Goal: Check status: Check status

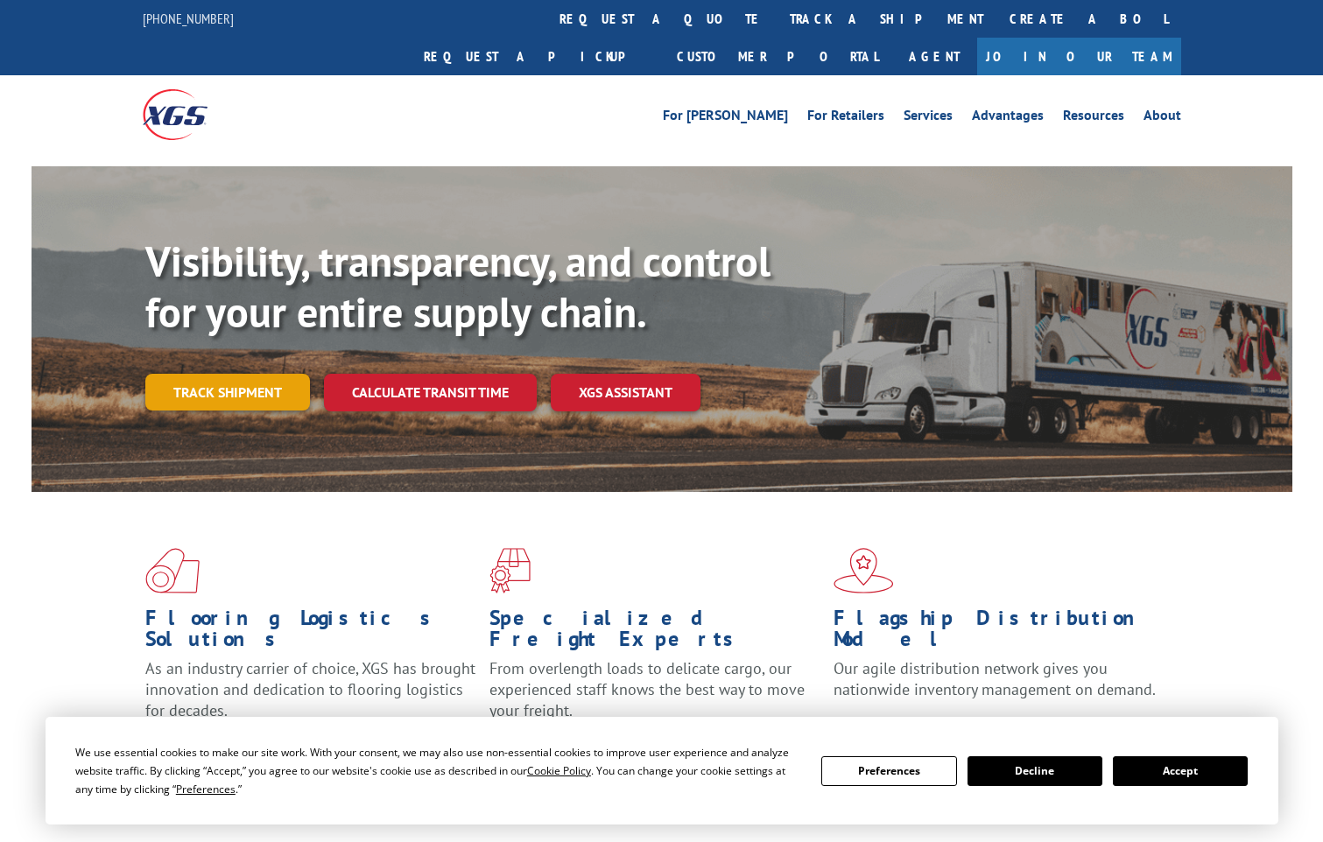
click at [238, 374] on link "Track shipment" at bounding box center [227, 392] width 165 height 37
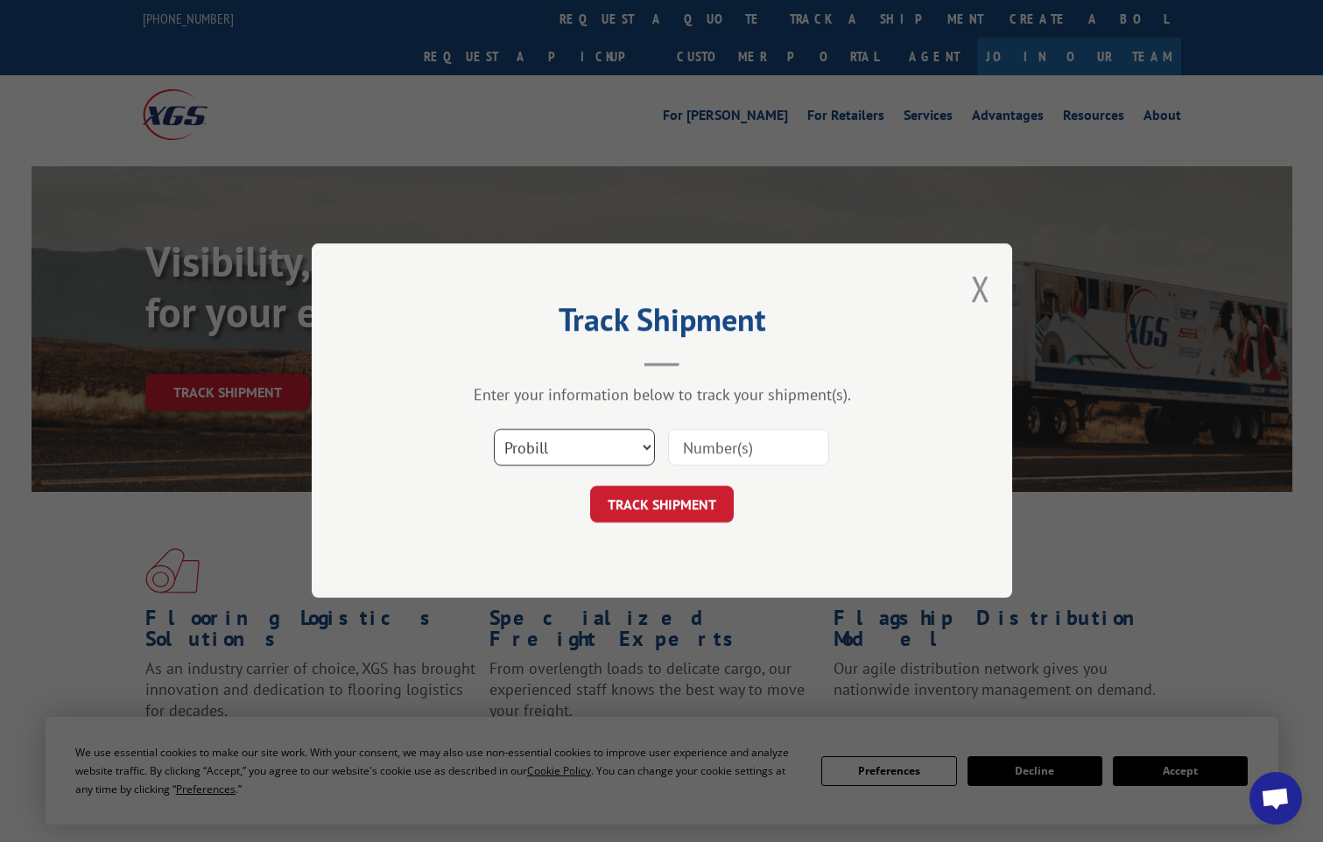
click at [641, 443] on select "Select category... Probill BOL PO" at bounding box center [574, 448] width 161 height 37
select select "bol"
click at [494, 430] on select "Select category... Probill BOL PO" at bounding box center [574, 448] width 161 height 37
click at [777, 457] on input at bounding box center [748, 448] width 161 height 37
type input "17619779"
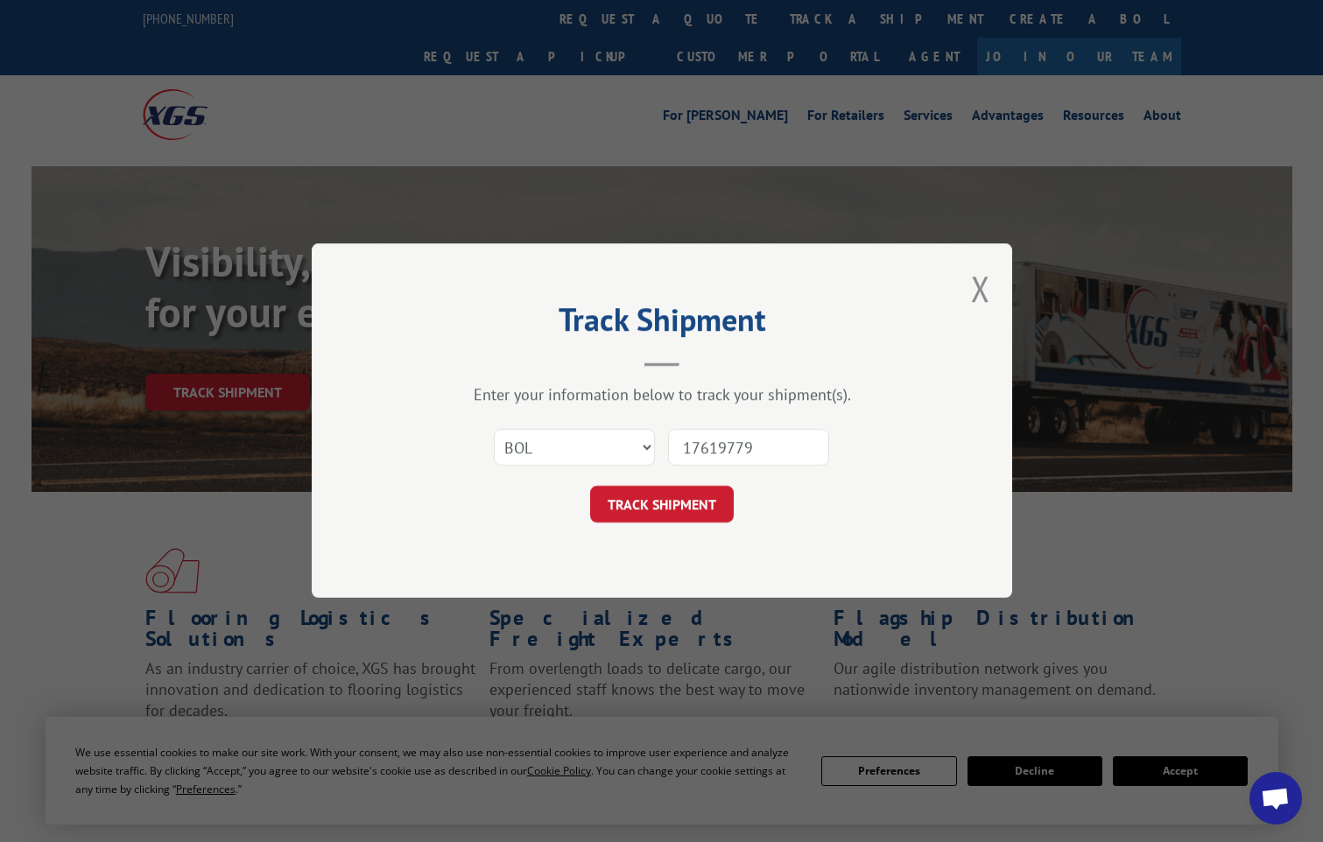
click button "TRACK SHIPMENT" at bounding box center [662, 505] width 144 height 37
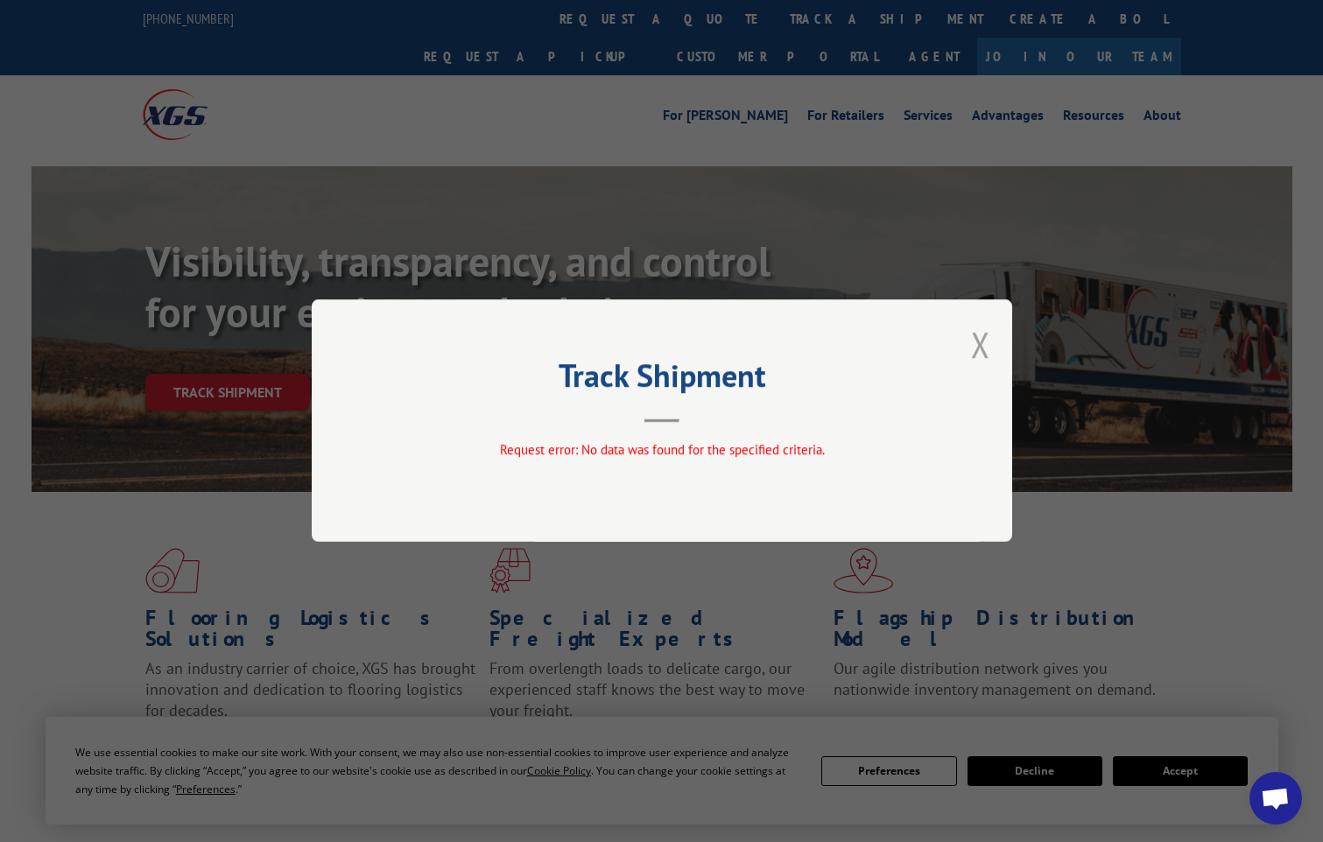
click at [979, 346] on button "Close modal" at bounding box center [980, 344] width 19 height 46
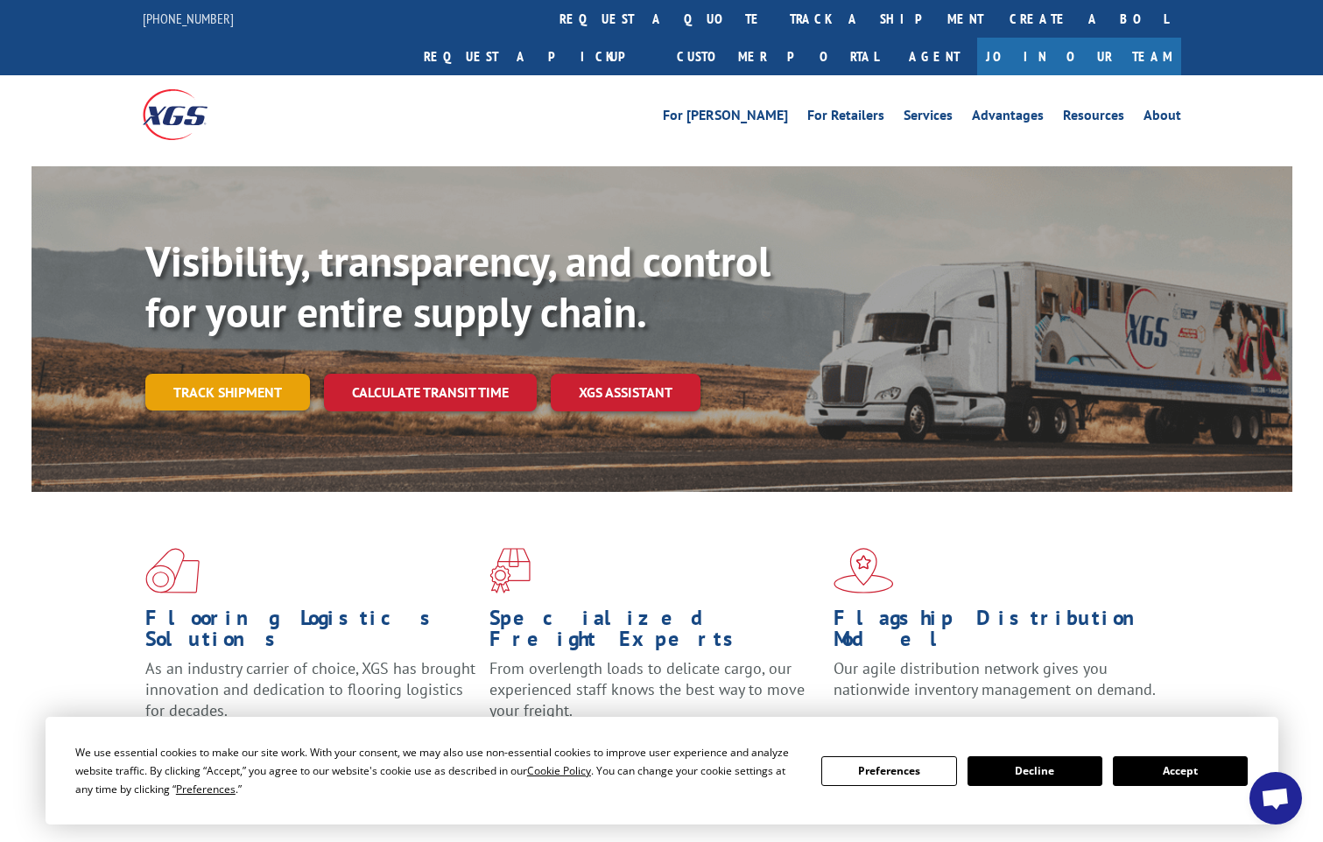
click at [251, 374] on link "Track shipment" at bounding box center [227, 392] width 165 height 37
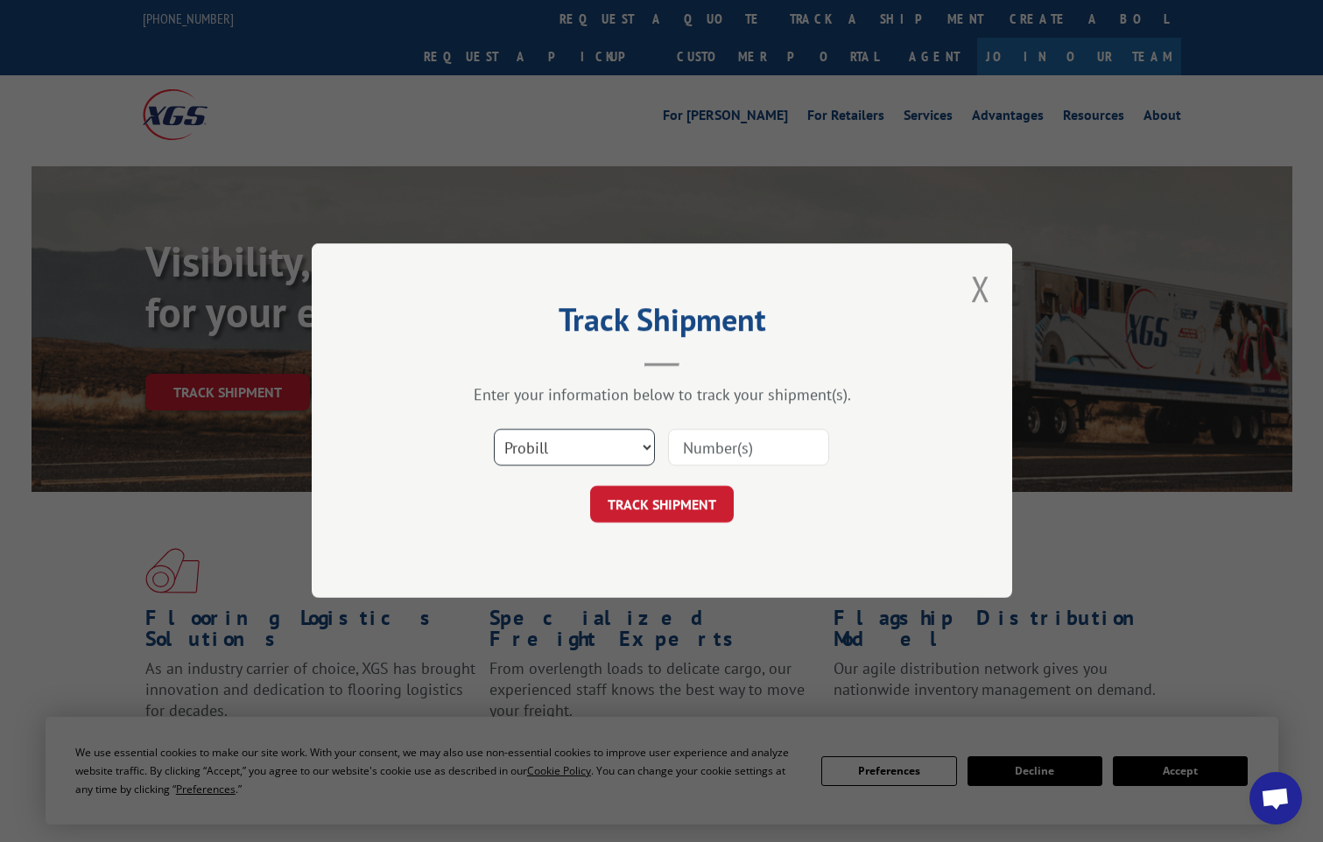
click at [624, 445] on select "Select category... Probill BOL PO" at bounding box center [574, 448] width 161 height 37
select select "po"
click at [494, 430] on select "Select category... Probill BOL PO" at bounding box center [574, 448] width 161 height 37
click at [740, 461] on input at bounding box center [748, 448] width 161 height 37
type input "83223"
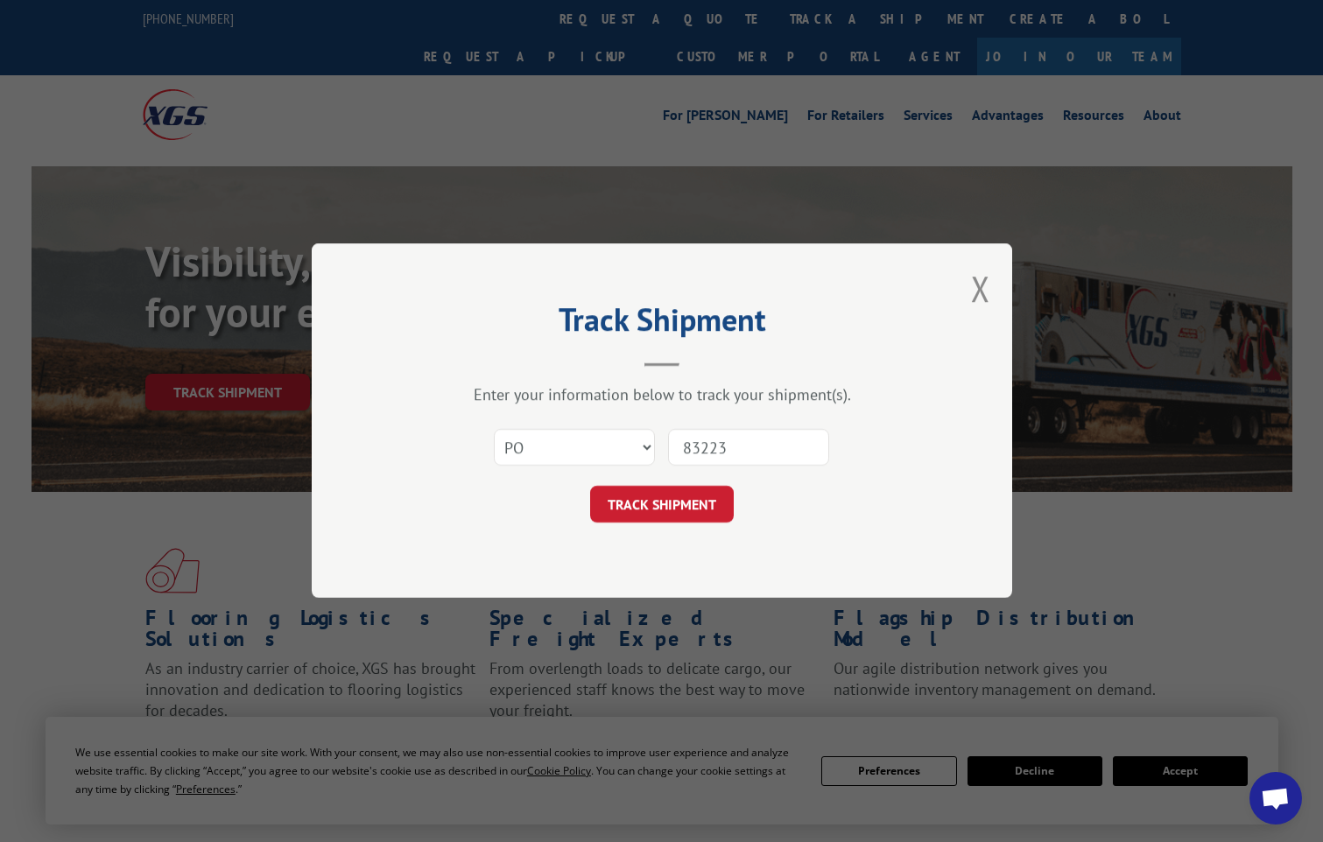
click button "TRACK SHIPMENT" at bounding box center [662, 505] width 144 height 37
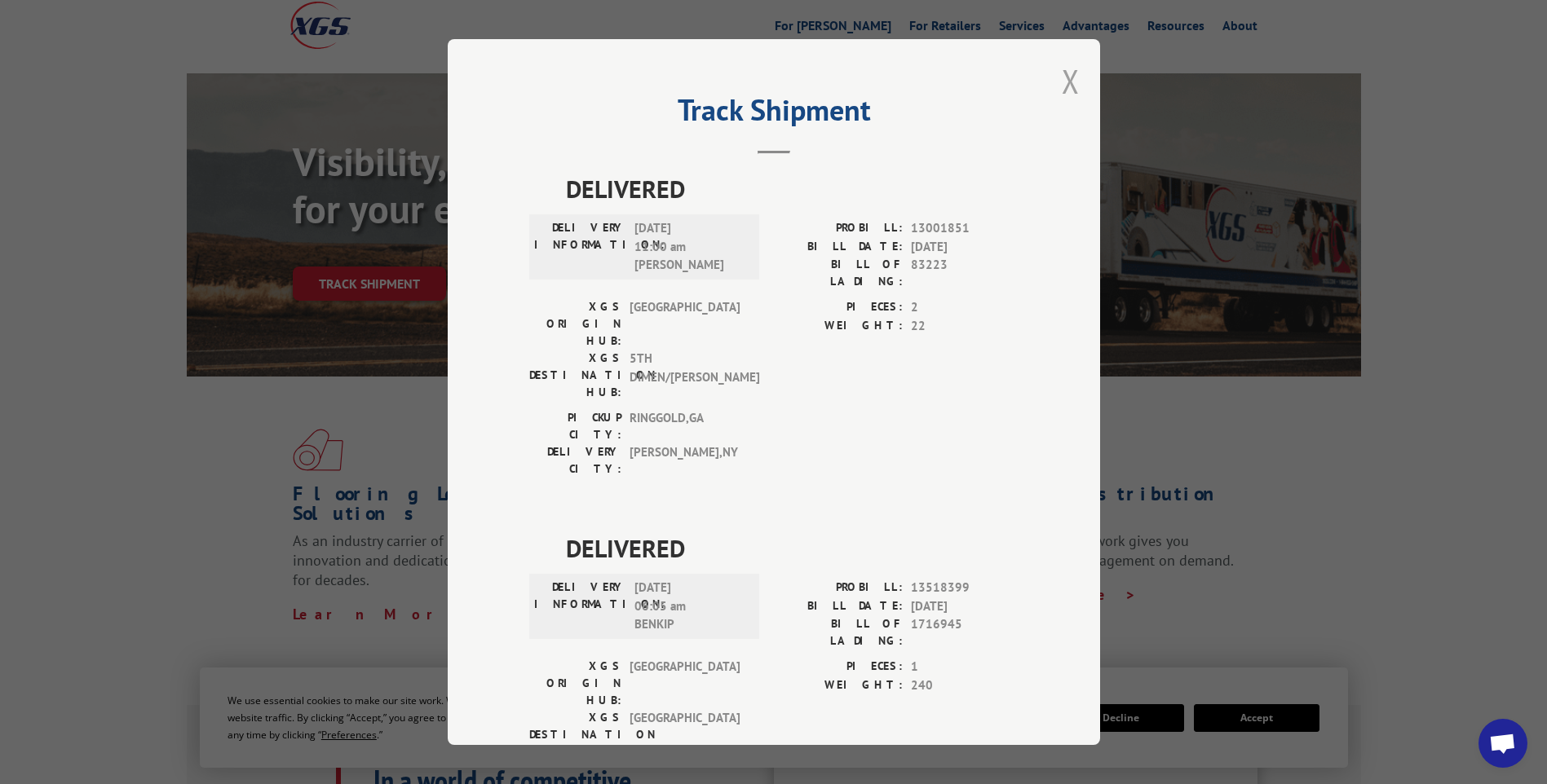
click at [1065, 92] on button "Close modal" at bounding box center [1070, 81] width 18 height 43
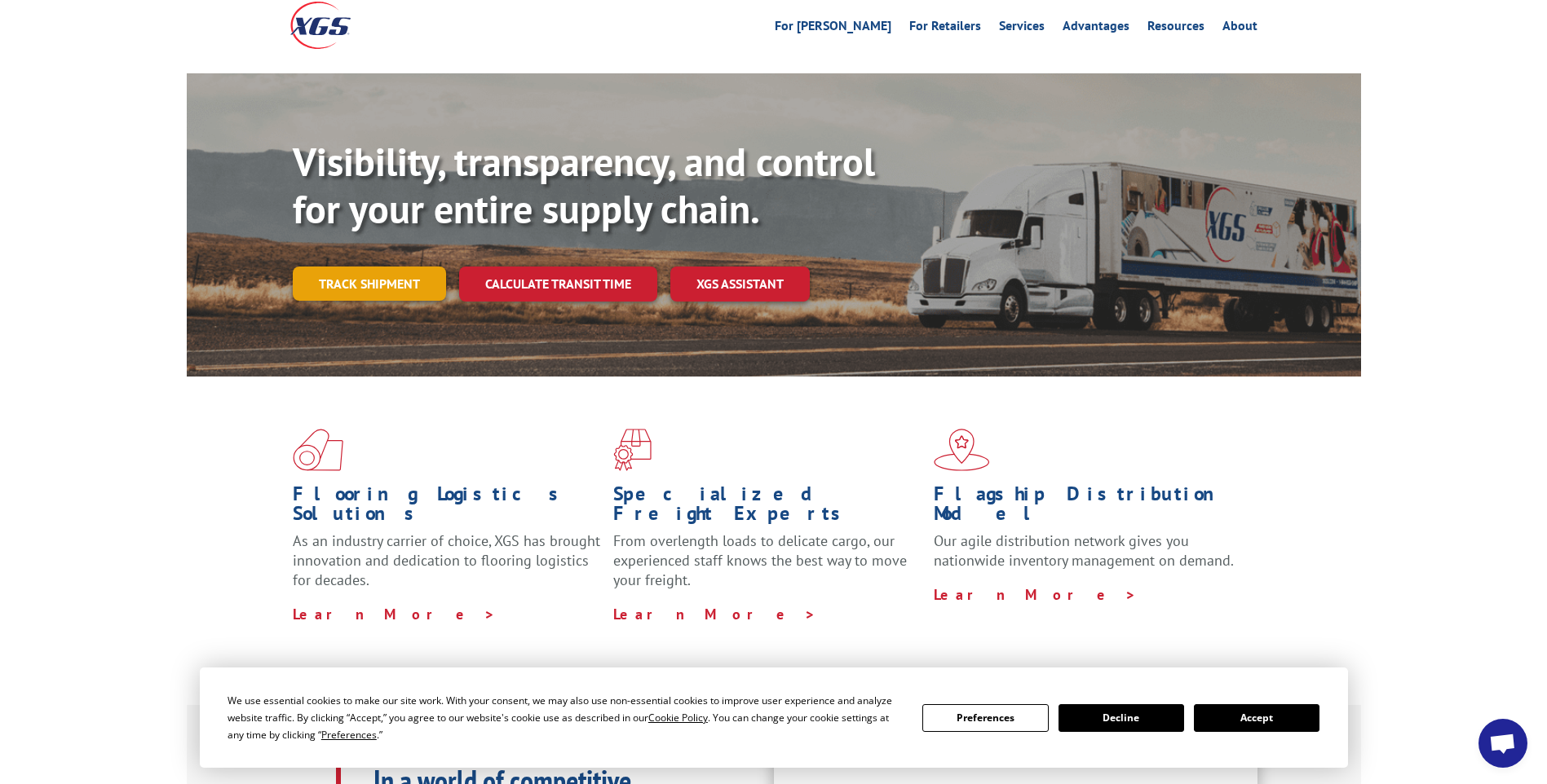
click at [374, 266] on link "Track shipment" at bounding box center [369, 283] width 154 height 34
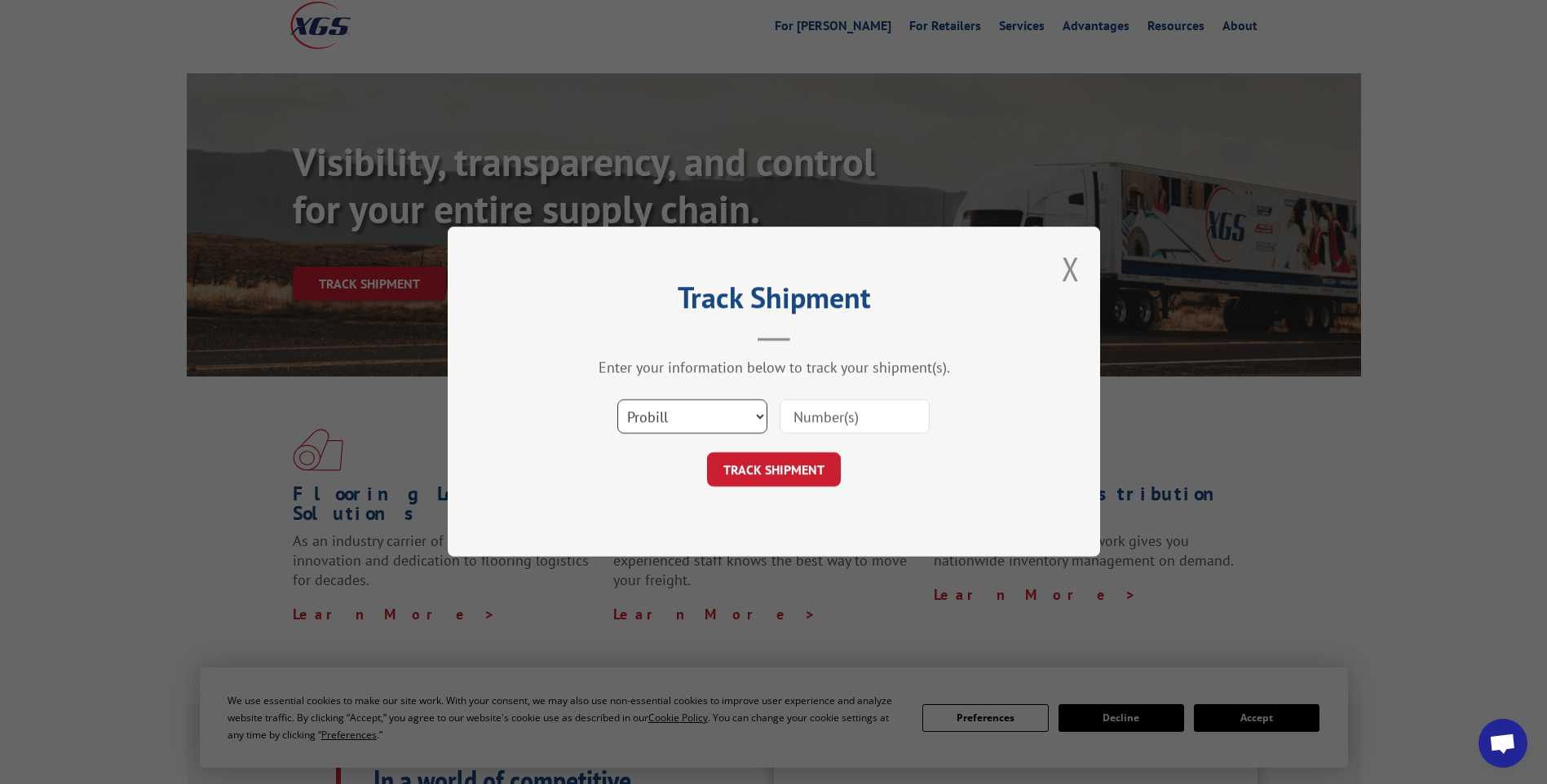
click at [701, 415] on select "Select category... Probill BOL PO" at bounding box center [692, 417] width 150 height 34
select select "bol"
click at [617, 400] on select "Select category... Probill BOL PO" at bounding box center [692, 417] width 150 height 34
click at [860, 418] on input at bounding box center [854, 417] width 150 height 34
type input "17664842"
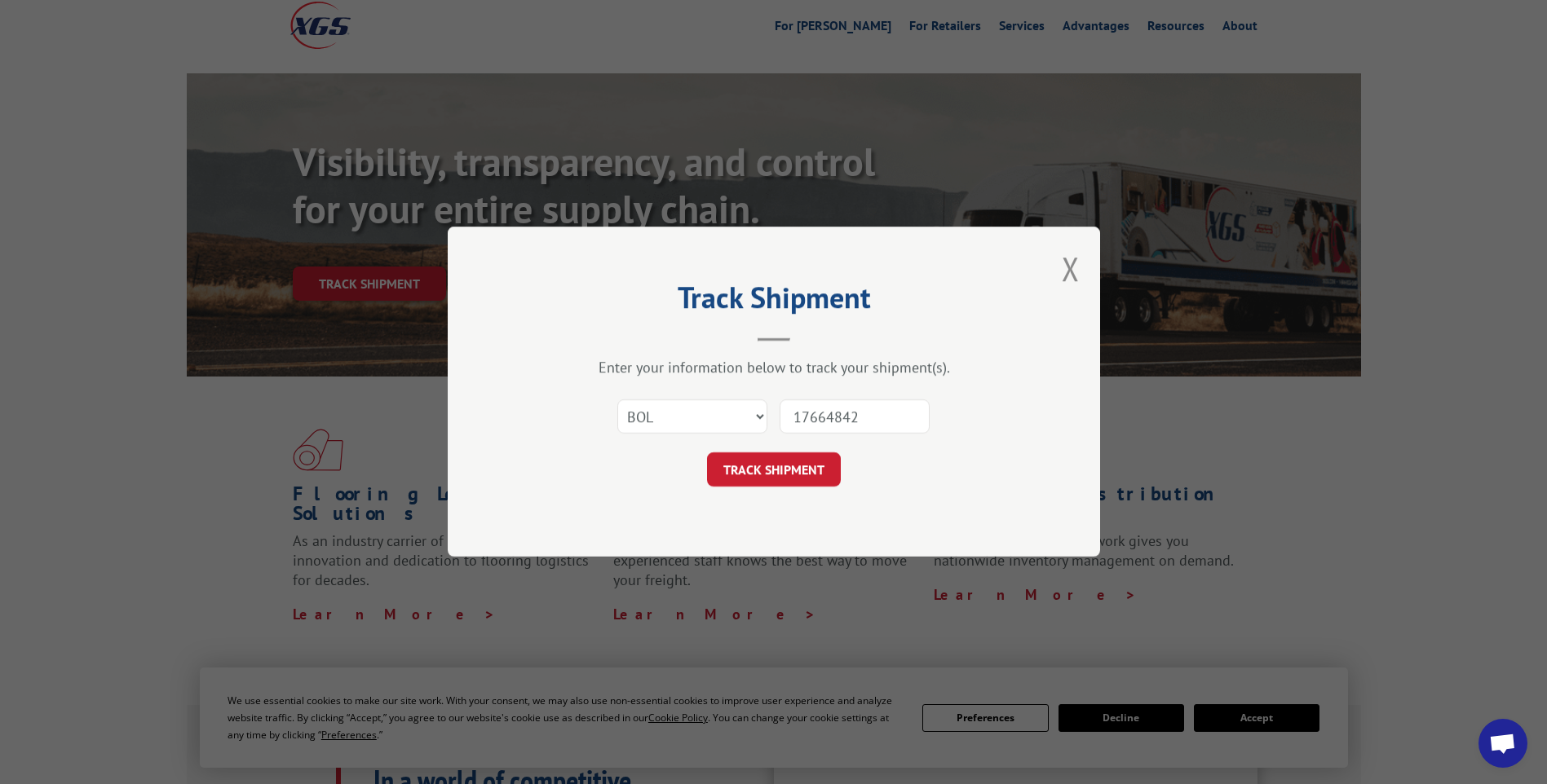
click button "TRACK SHIPMENT" at bounding box center [774, 470] width 134 height 34
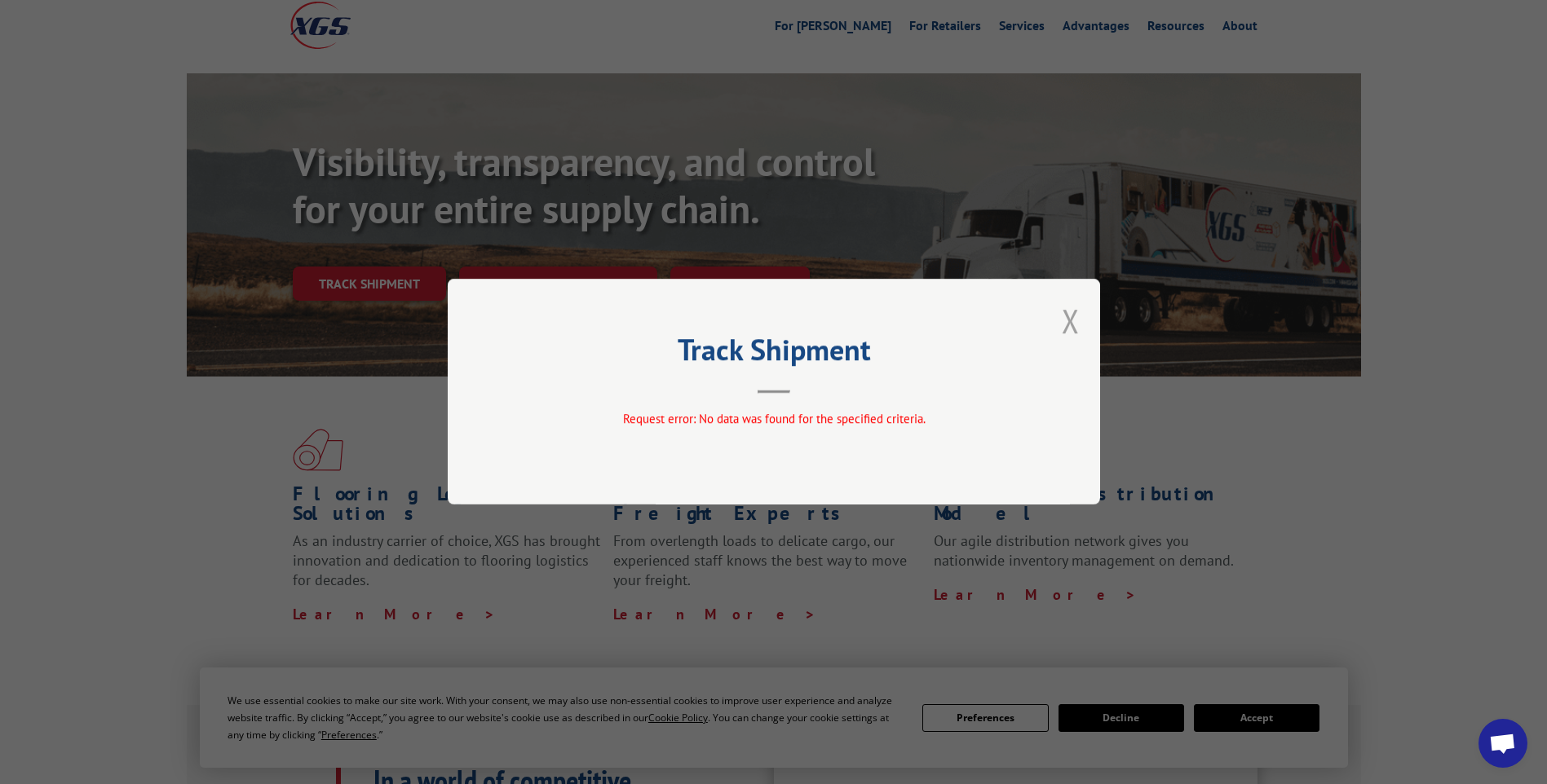
click at [1070, 317] on button "Close modal" at bounding box center [1070, 320] width 18 height 43
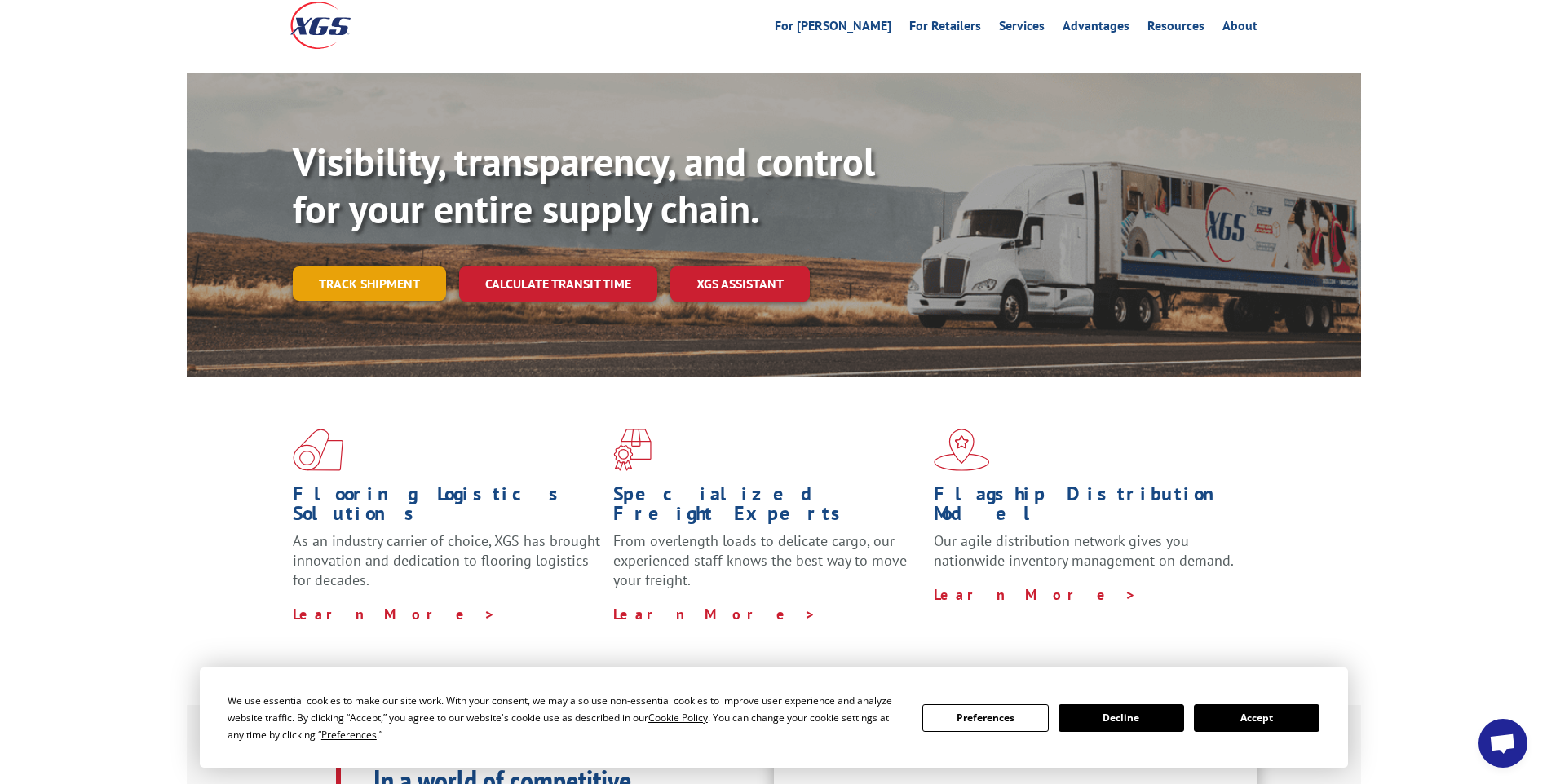
click at [366, 266] on link "Track shipment" at bounding box center [369, 283] width 154 height 34
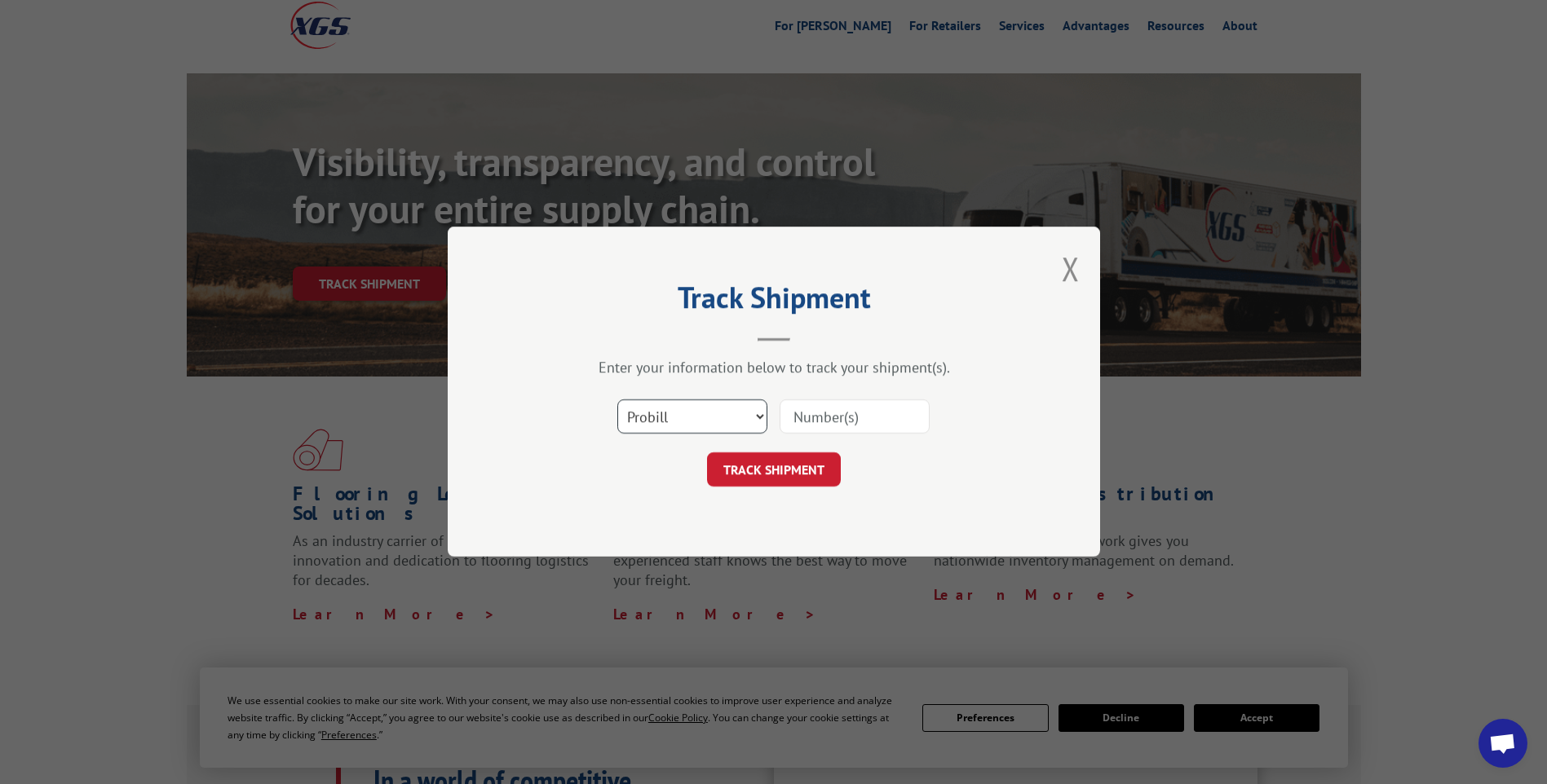
click at [721, 409] on select "Select category... Probill BOL PO" at bounding box center [692, 417] width 150 height 34
select select "po"
click at [617, 400] on select "Select category... Probill BOL PO" at bounding box center [692, 417] width 150 height 34
click at [690, 413] on select "Select category... Probill BOL PO" at bounding box center [692, 417] width 150 height 34
click at [849, 412] on input at bounding box center [854, 417] width 150 height 34
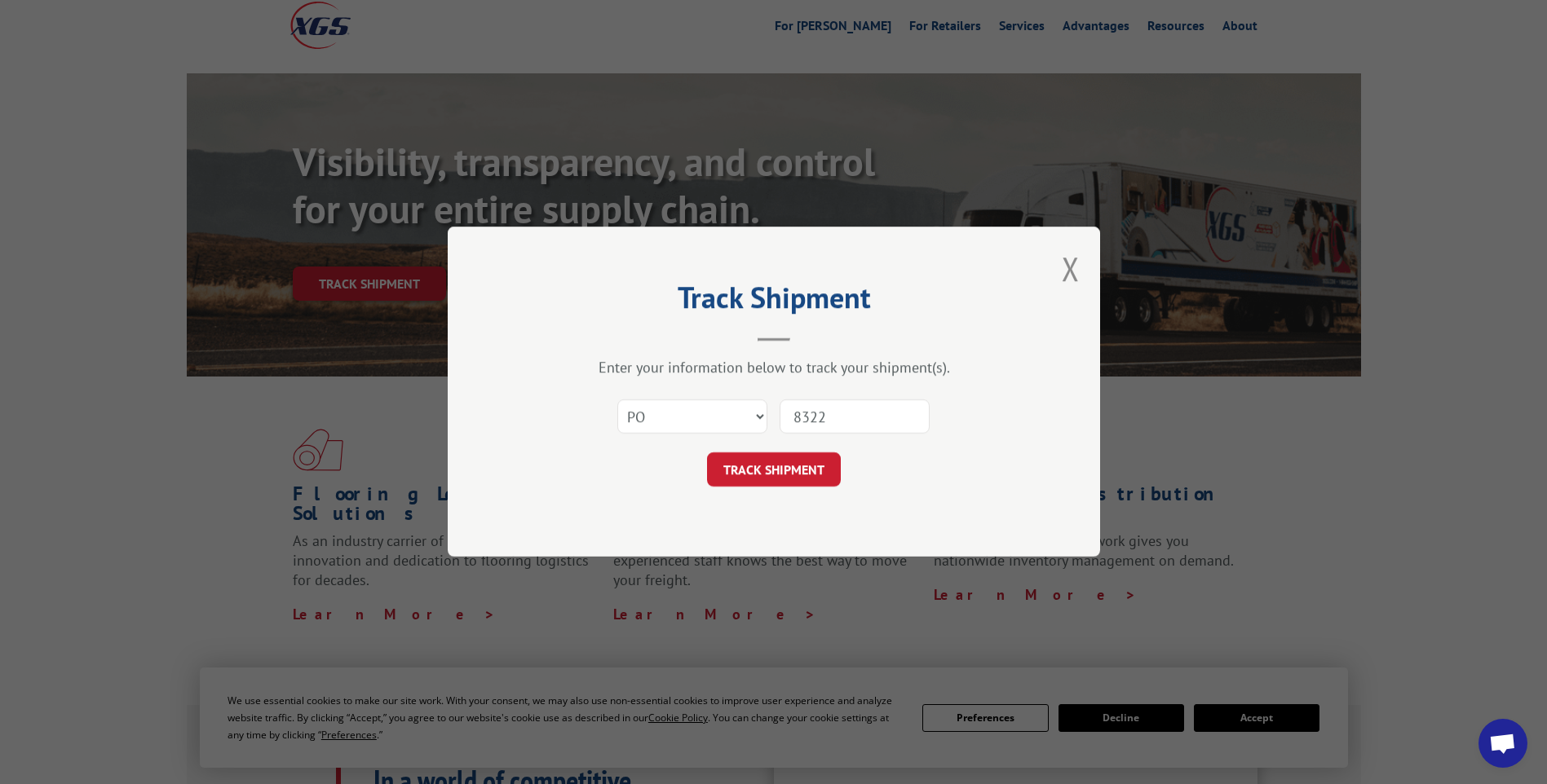
type input "83223"
click button "TRACK SHIPMENT" at bounding box center [774, 470] width 134 height 34
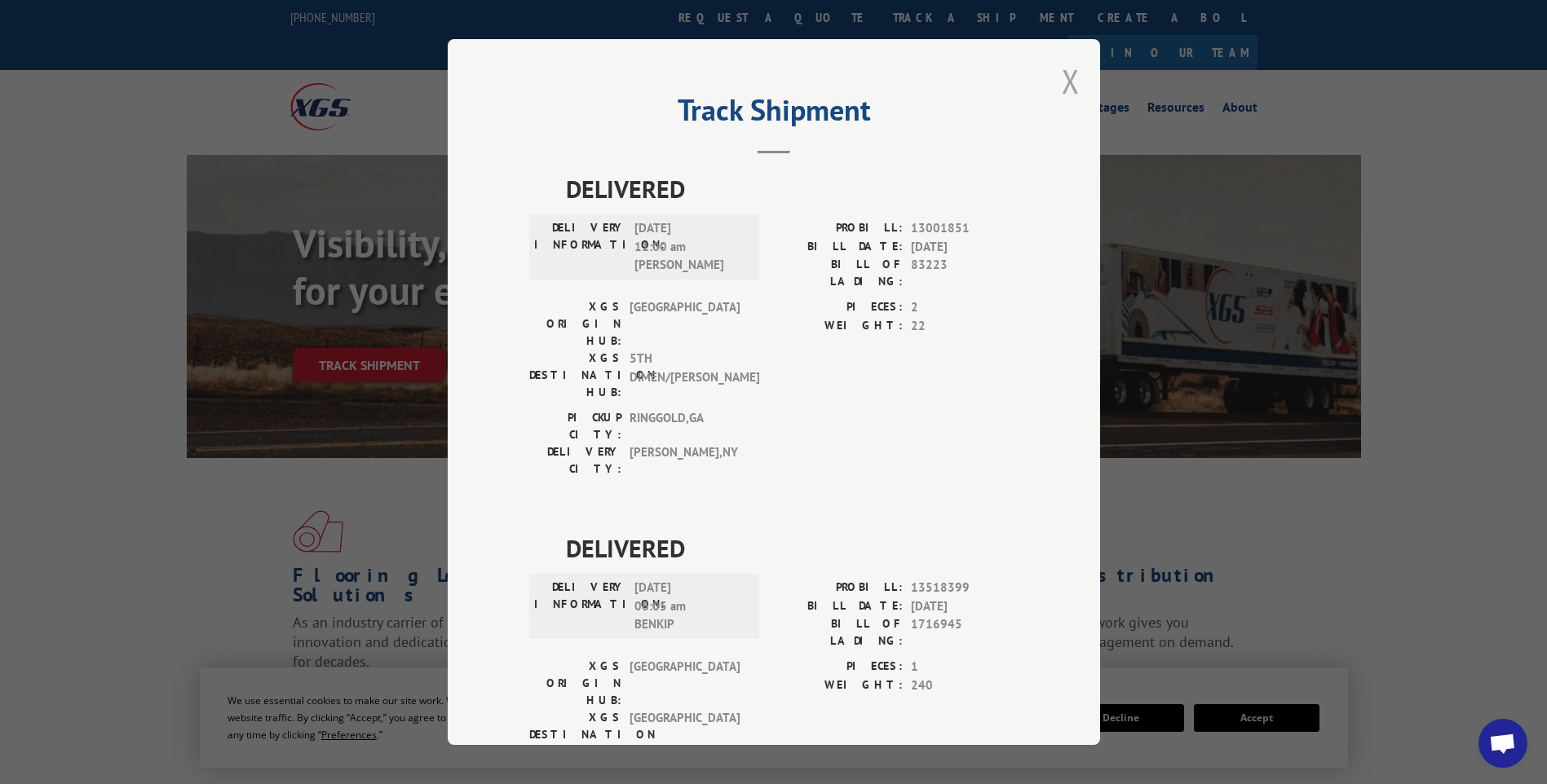
click at [1062, 95] on button "Close modal" at bounding box center [1070, 81] width 18 height 43
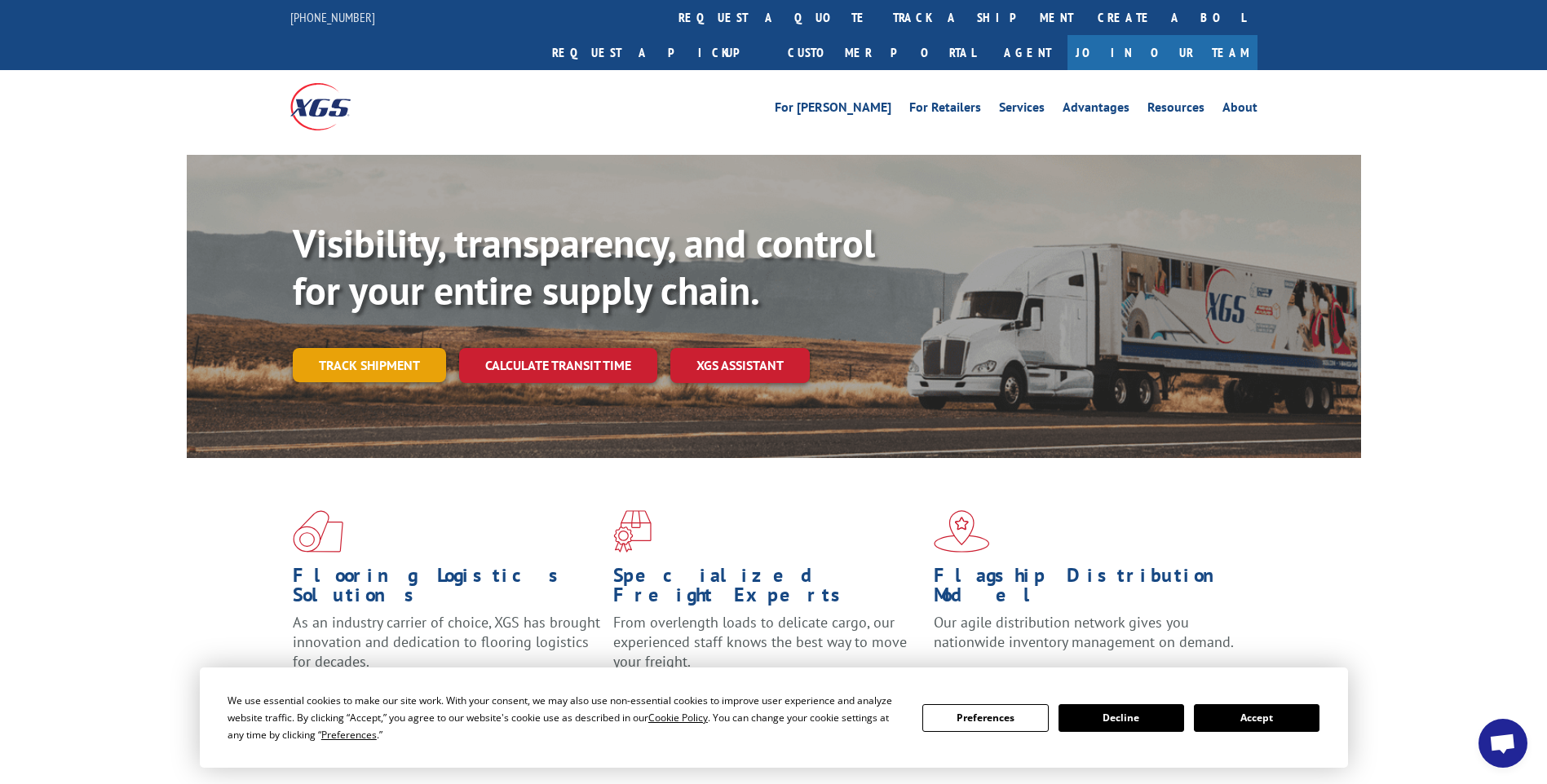
click at [373, 348] on link "Track shipment" at bounding box center [369, 365] width 154 height 34
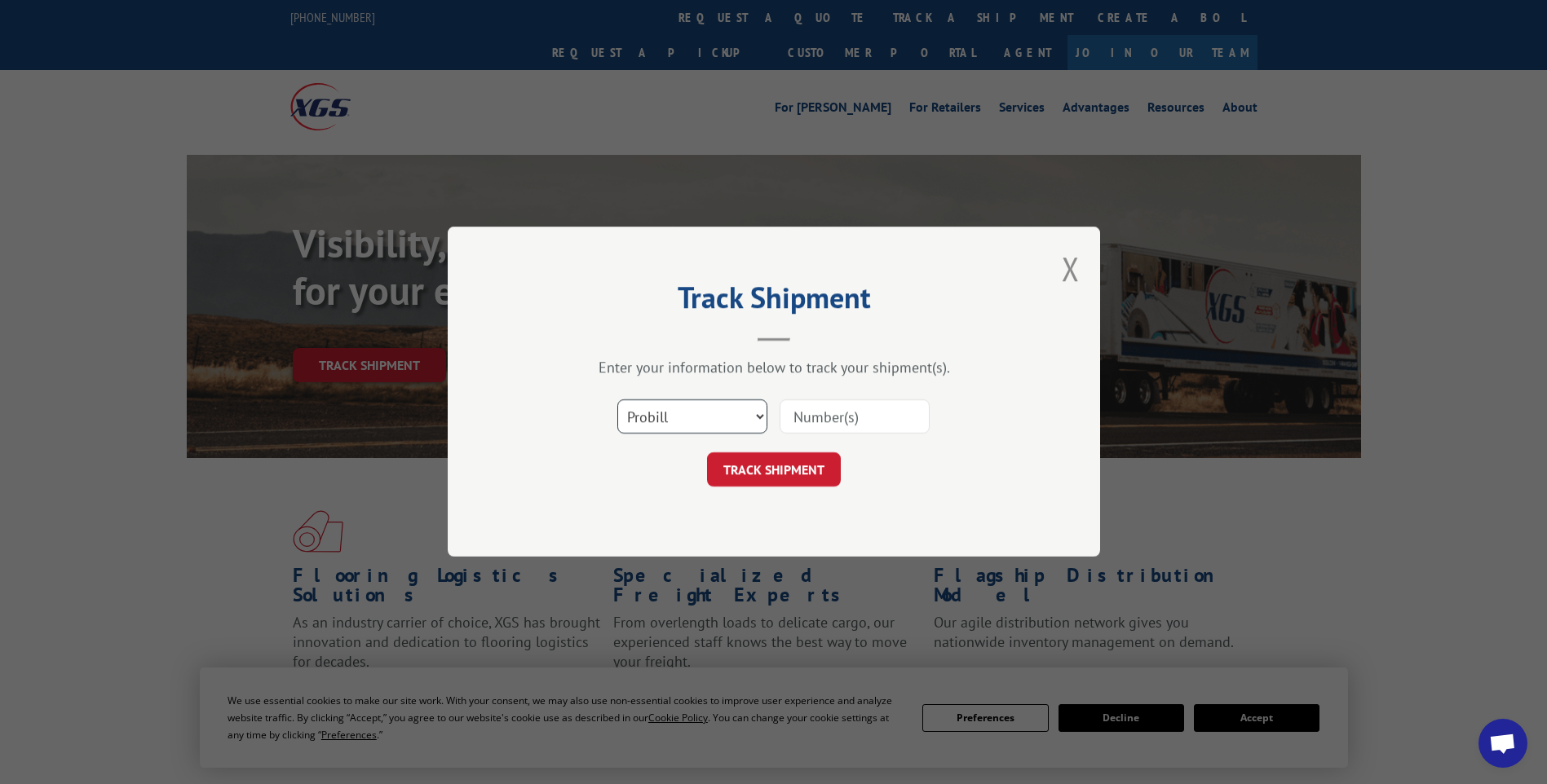
click at [751, 422] on select "Select category... Probill BOL PO" at bounding box center [692, 417] width 150 height 34
select select "po"
click at [617, 400] on select "Select category... Probill BOL PO" at bounding box center [692, 417] width 150 height 34
click at [833, 414] on input at bounding box center [854, 417] width 150 height 34
type input "83223"
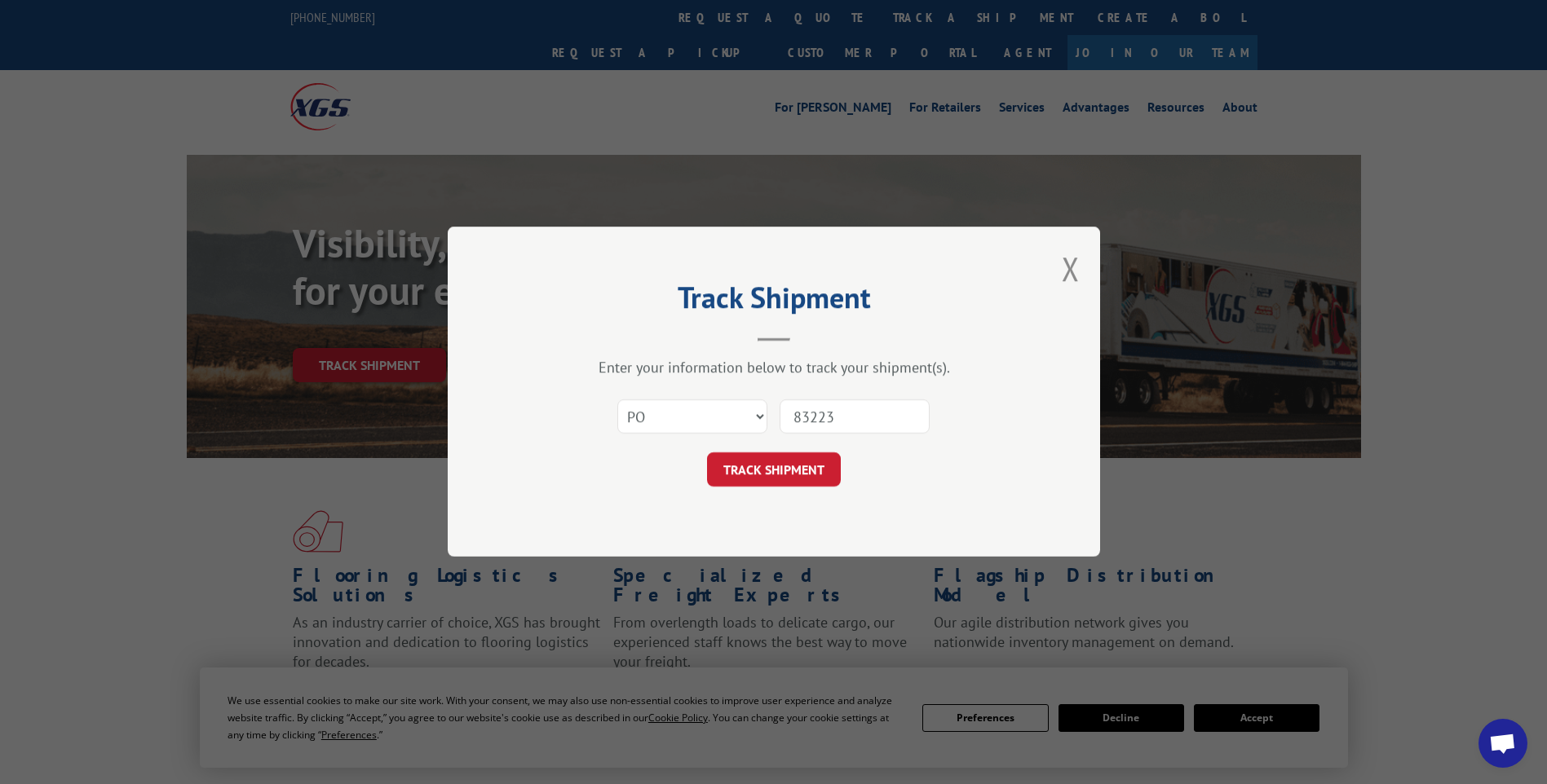
click button "TRACK SHIPMENT" at bounding box center [774, 470] width 134 height 34
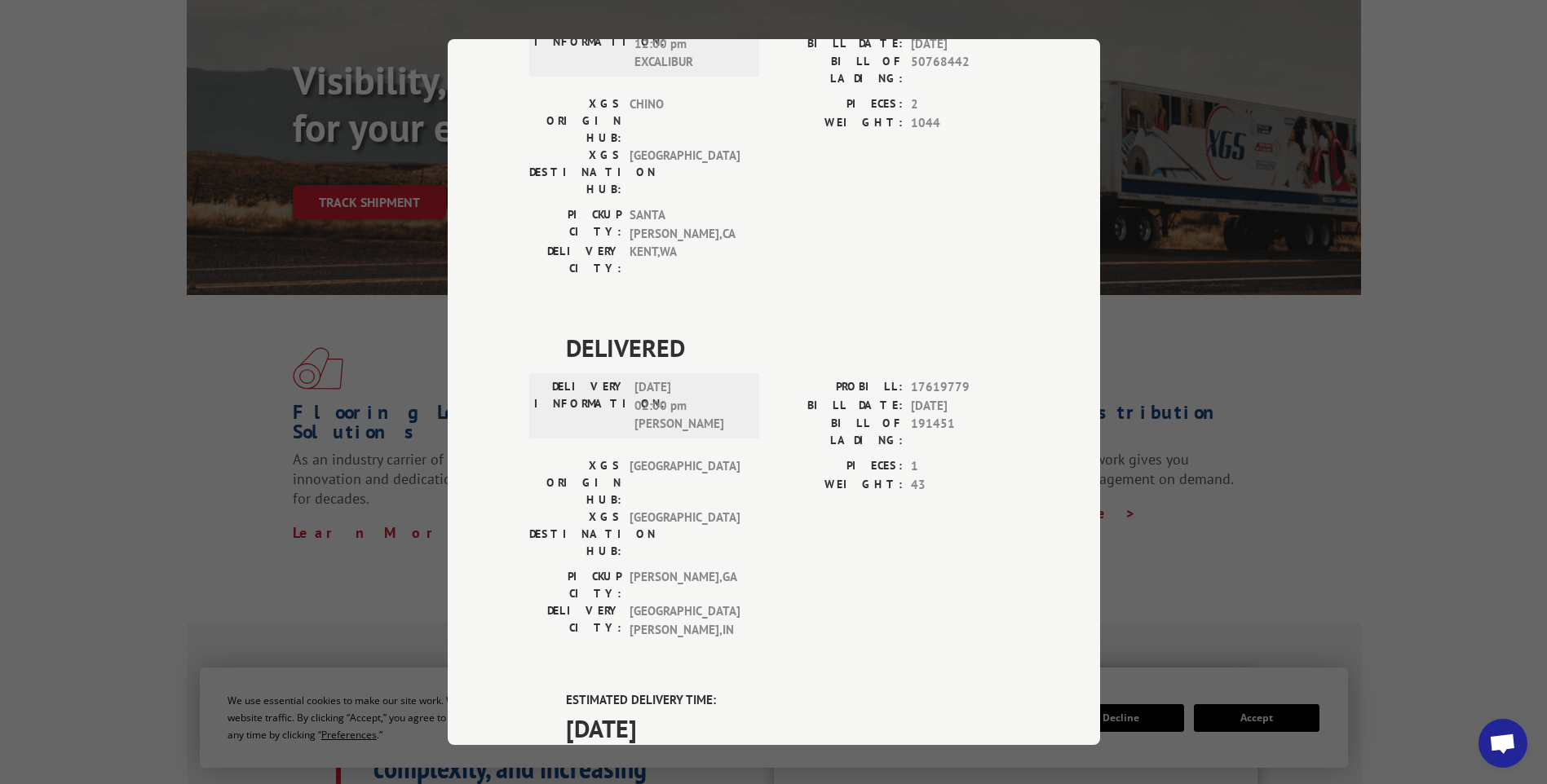
scroll to position [955, 0]
